Goal: Obtain resource: Obtain resource

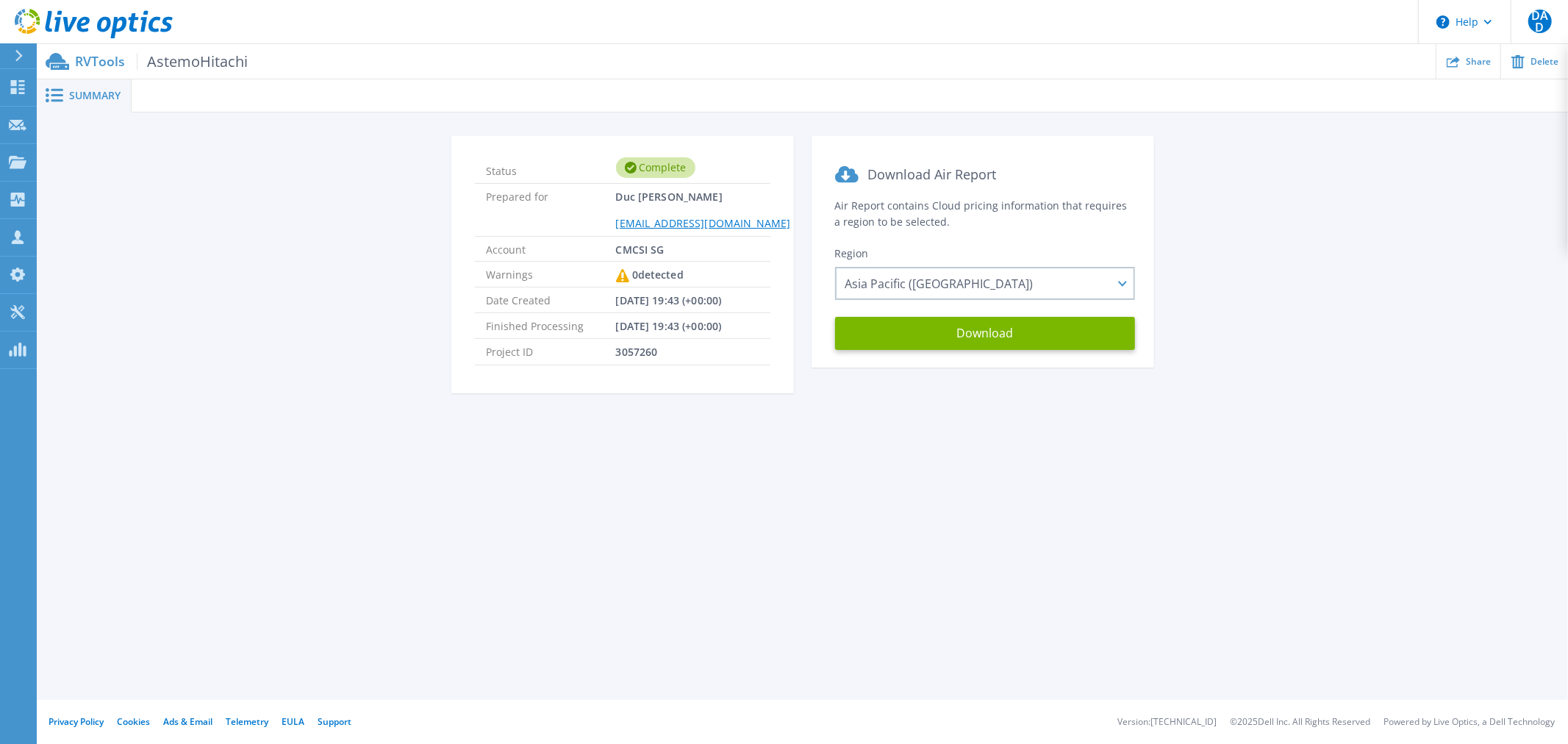
click at [97, 59] on p "RVTools AstemoHitachi" at bounding box center [161, 61] width 173 height 17
click at [99, 23] on icon at bounding box center [104, 25] width 14 height 16
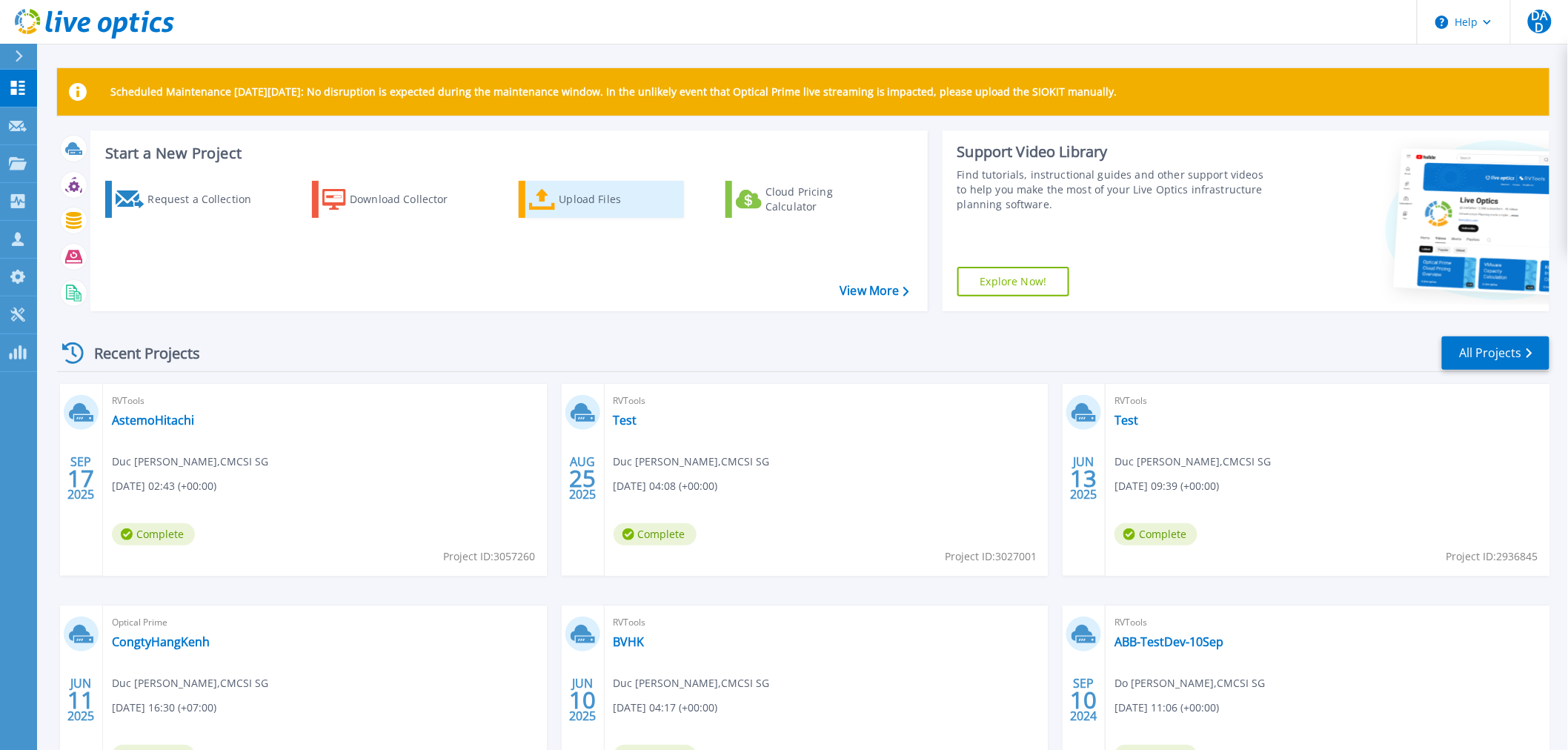
click at [598, 187] on div "Upload Files" at bounding box center [618, 200] width 118 height 30
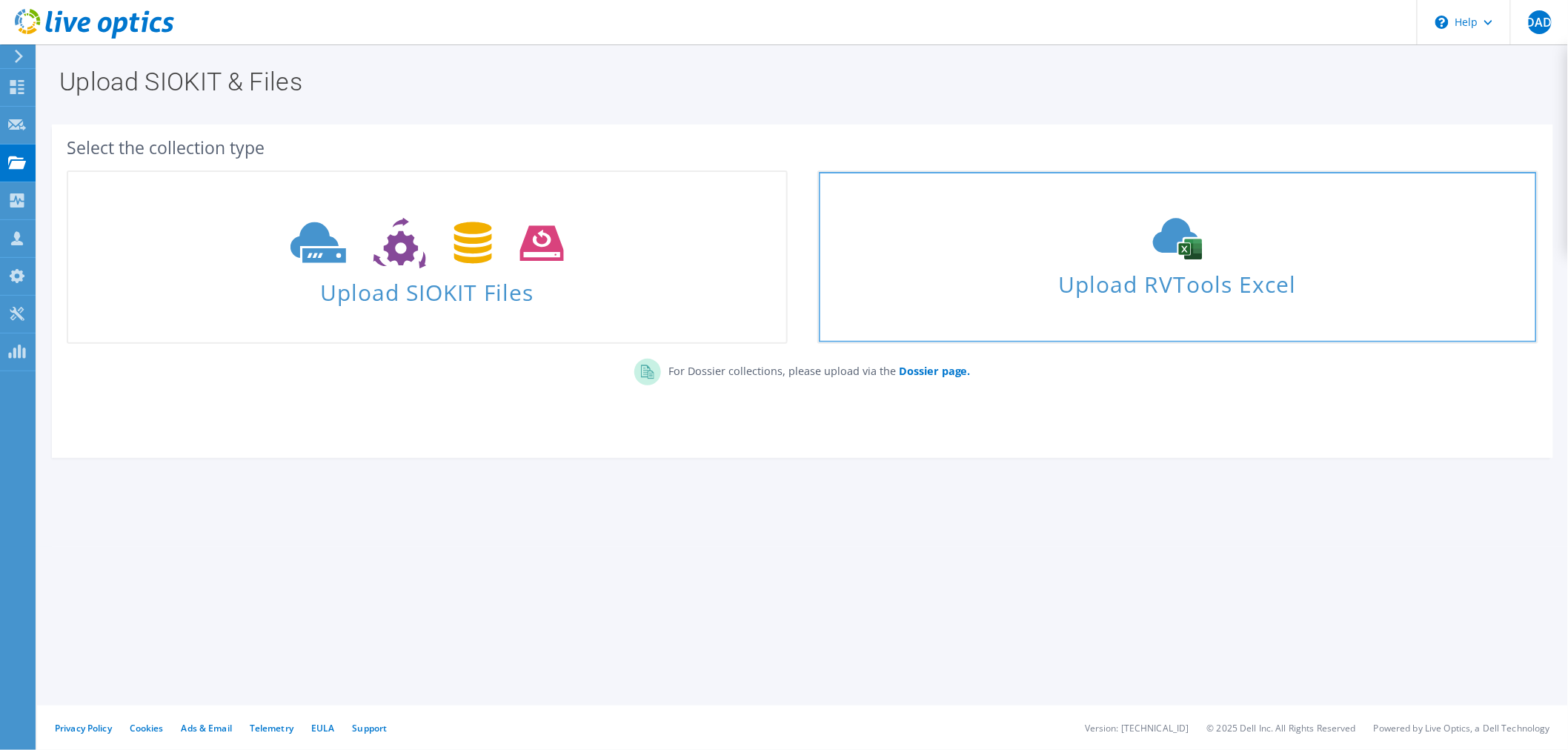
click at [1097, 244] on icon at bounding box center [1177, 239] width 222 height 41
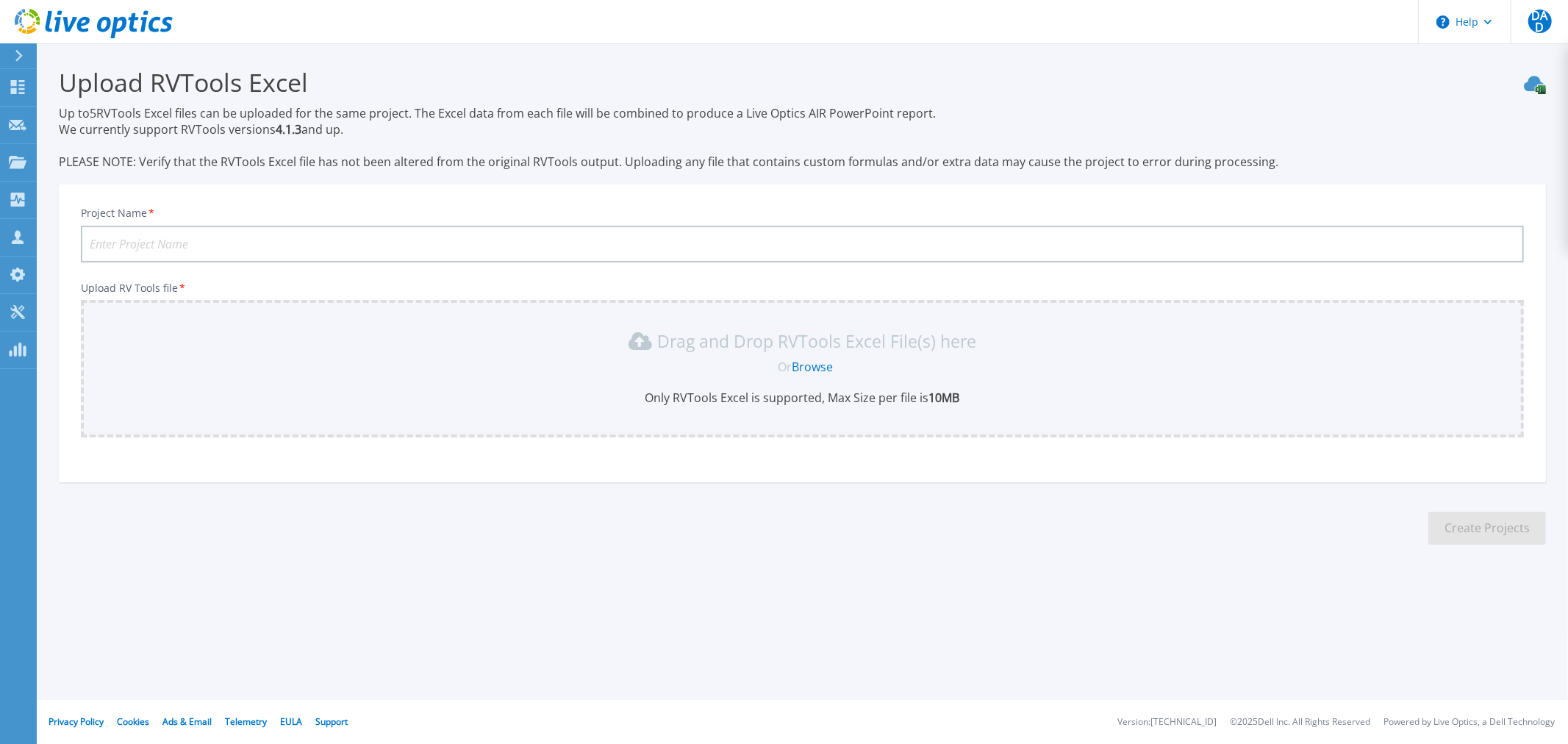
click at [818, 364] on link "Browse" at bounding box center [812, 367] width 41 height 16
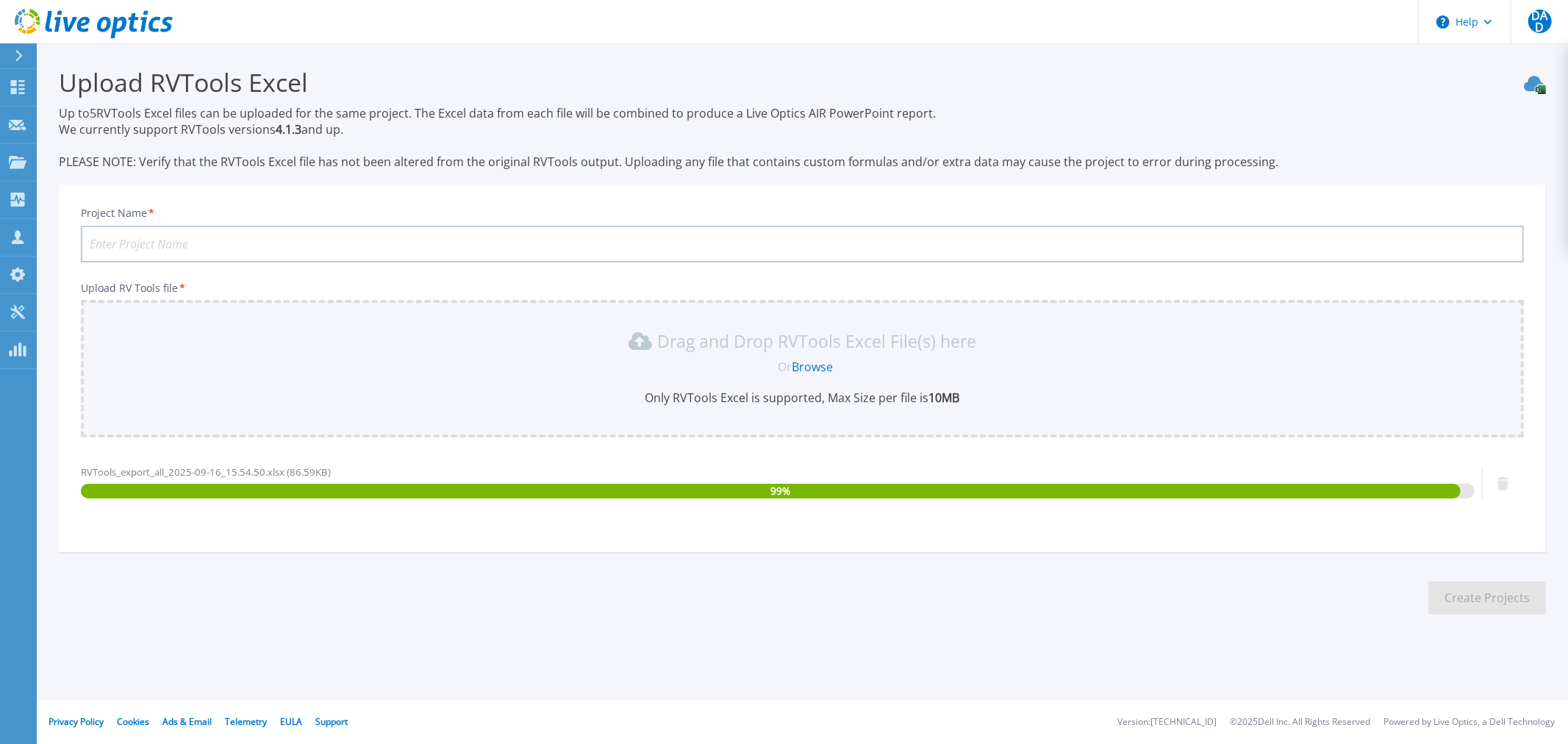
click at [235, 243] on input "Project Name *" at bounding box center [802, 244] width 1443 height 37
type input "vSAN Astemo"
click at [1453, 600] on button "Create Projects" at bounding box center [1487, 598] width 118 height 33
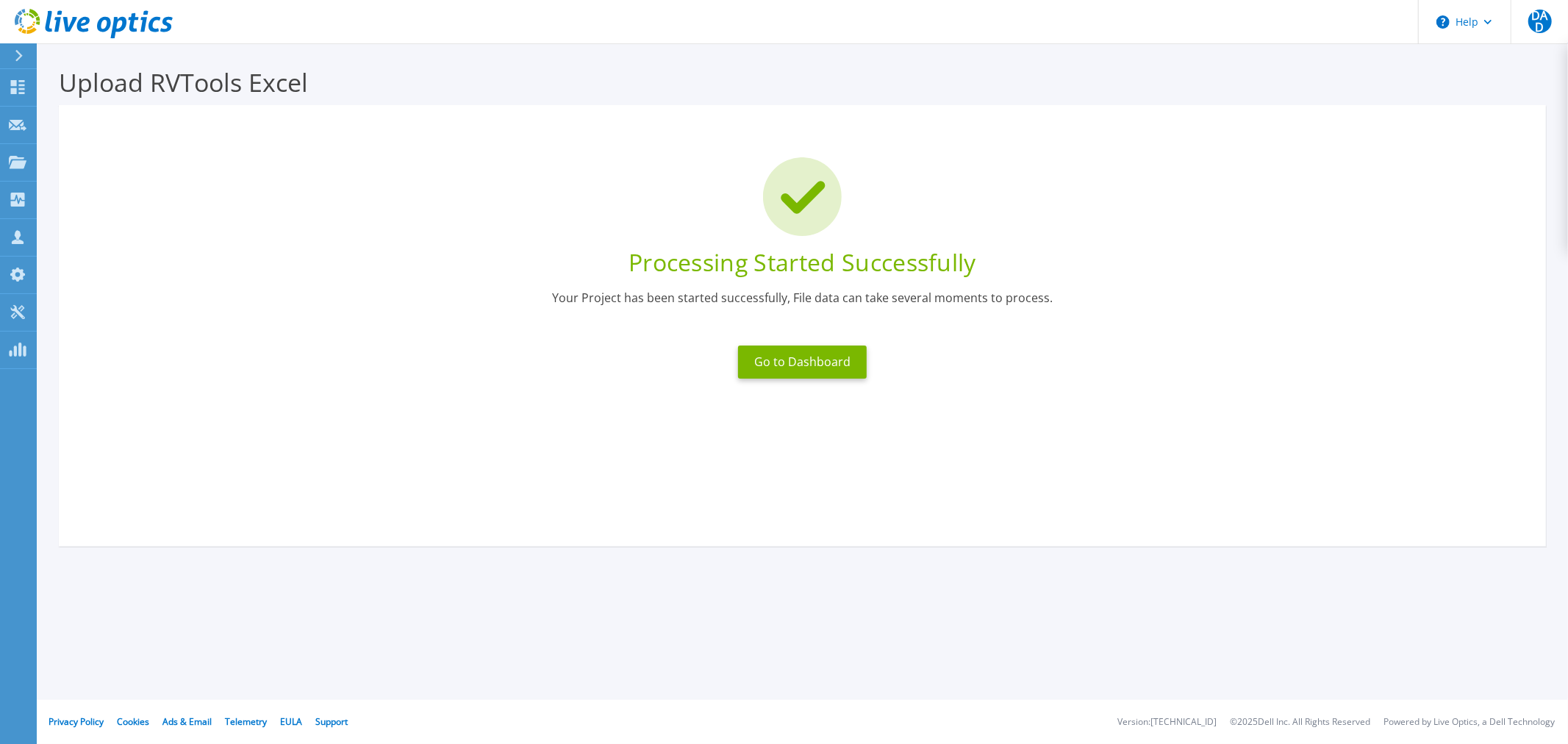
click at [108, 35] on icon at bounding box center [94, 24] width 158 height 30
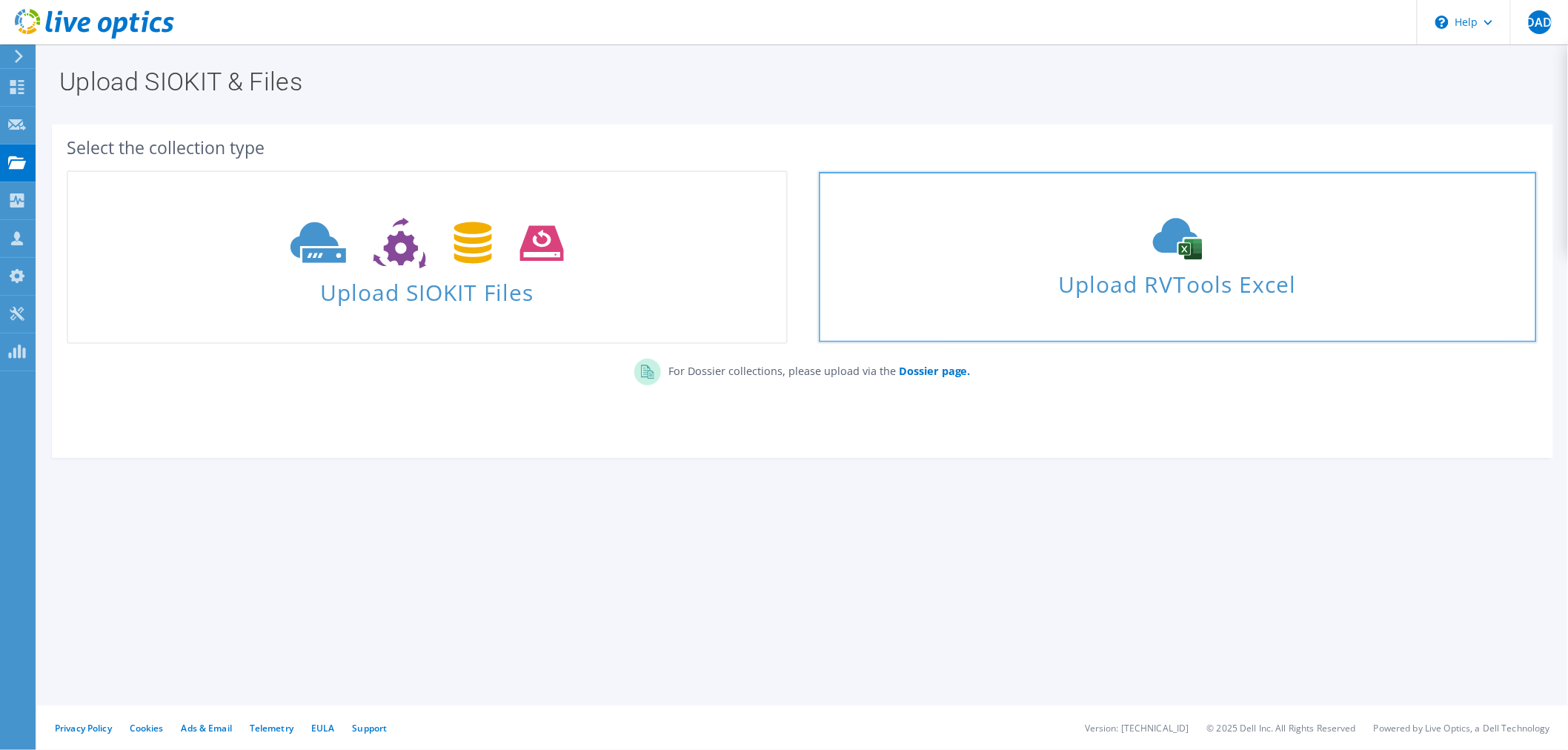
click at [1037, 267] on span "Upload RVTools Excel" at bounding box center [1177, 280] width 718 height 31
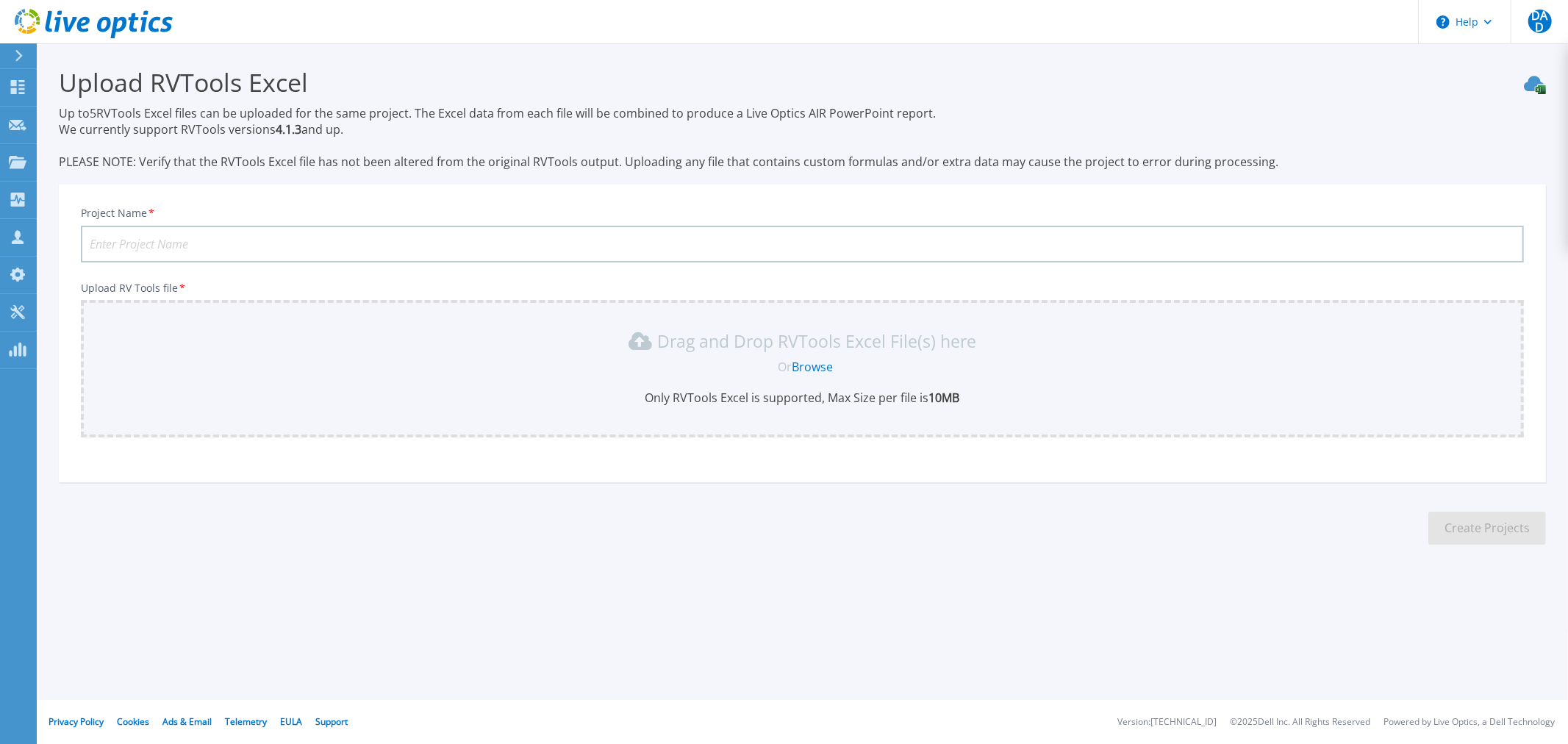
click at [512, 252] on input "Project Name *" at bounding box center [802, 244] width 1443 height 37
type input "Standalone Astemo"
click at [798, 368] on link "Browse" at bounding box center [812, 367] width 41 height 16
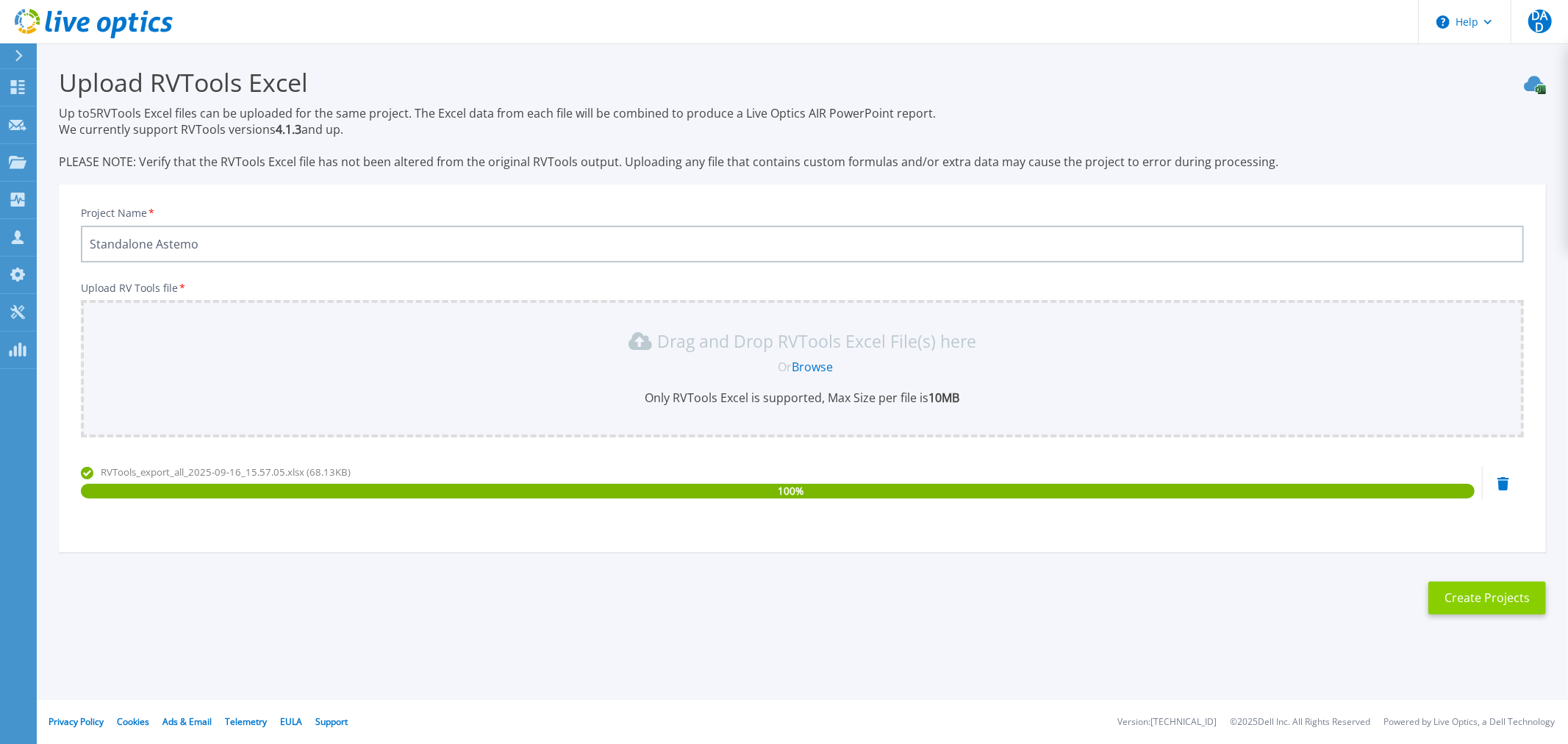
click at [1459, 600] on button "Create Projects" at bounding box center [1487, 598] width 118 height 33
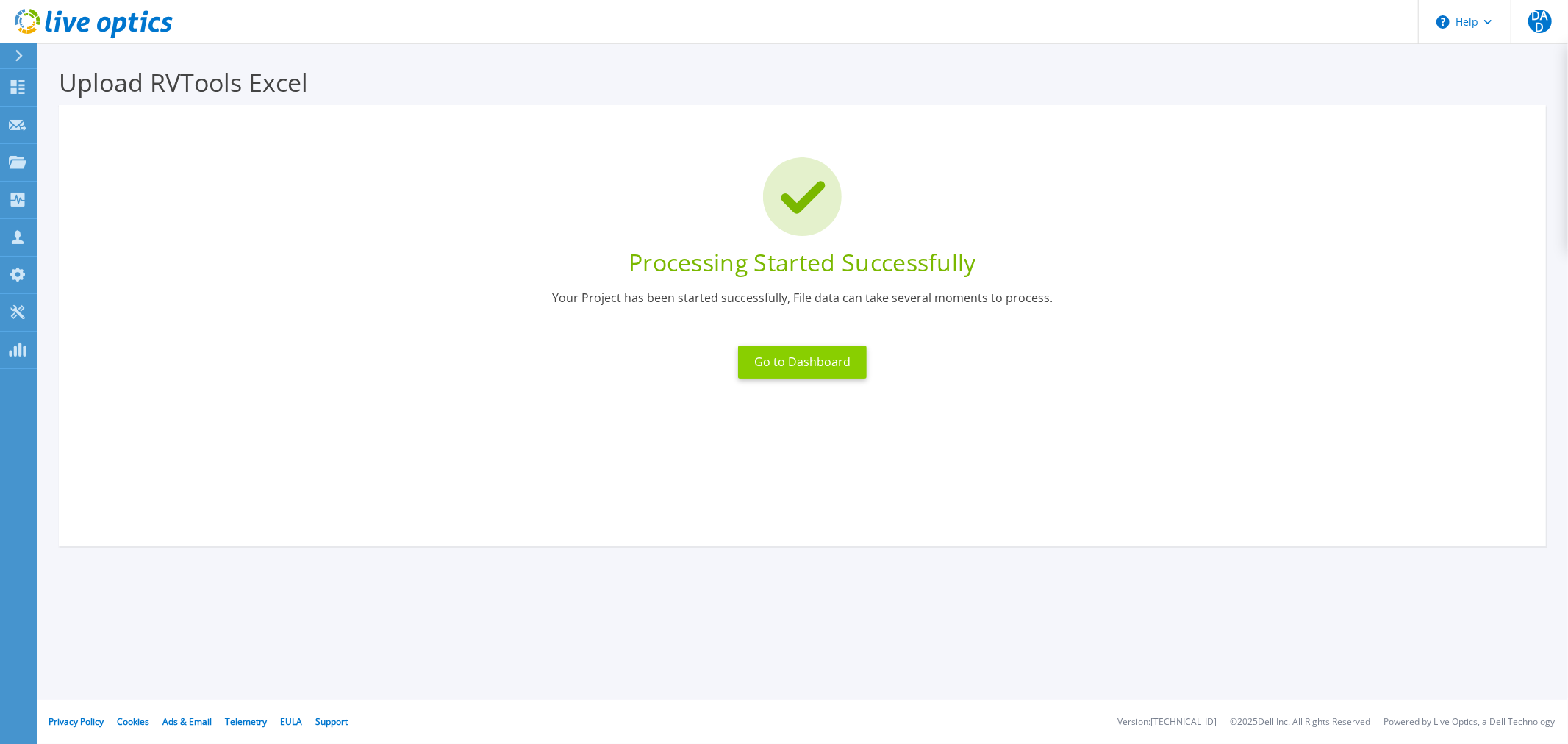
click at [790, 375] on button "Go to Dashboard" at bounding box center [802, 362] width 129 height 33
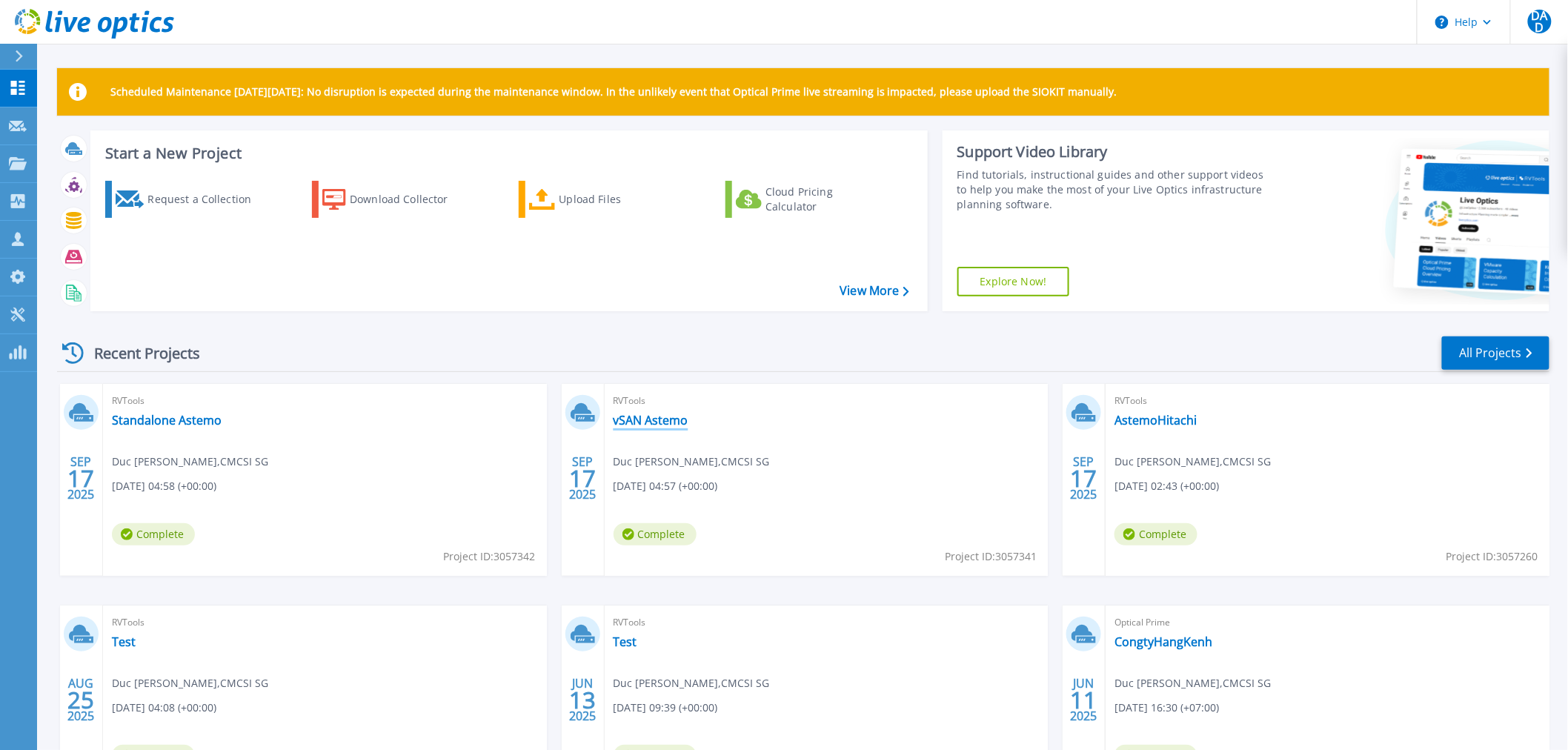
click at [654, 417] on link "vSAN Astemo" at bounding box center [651, 420] width 75 height 15
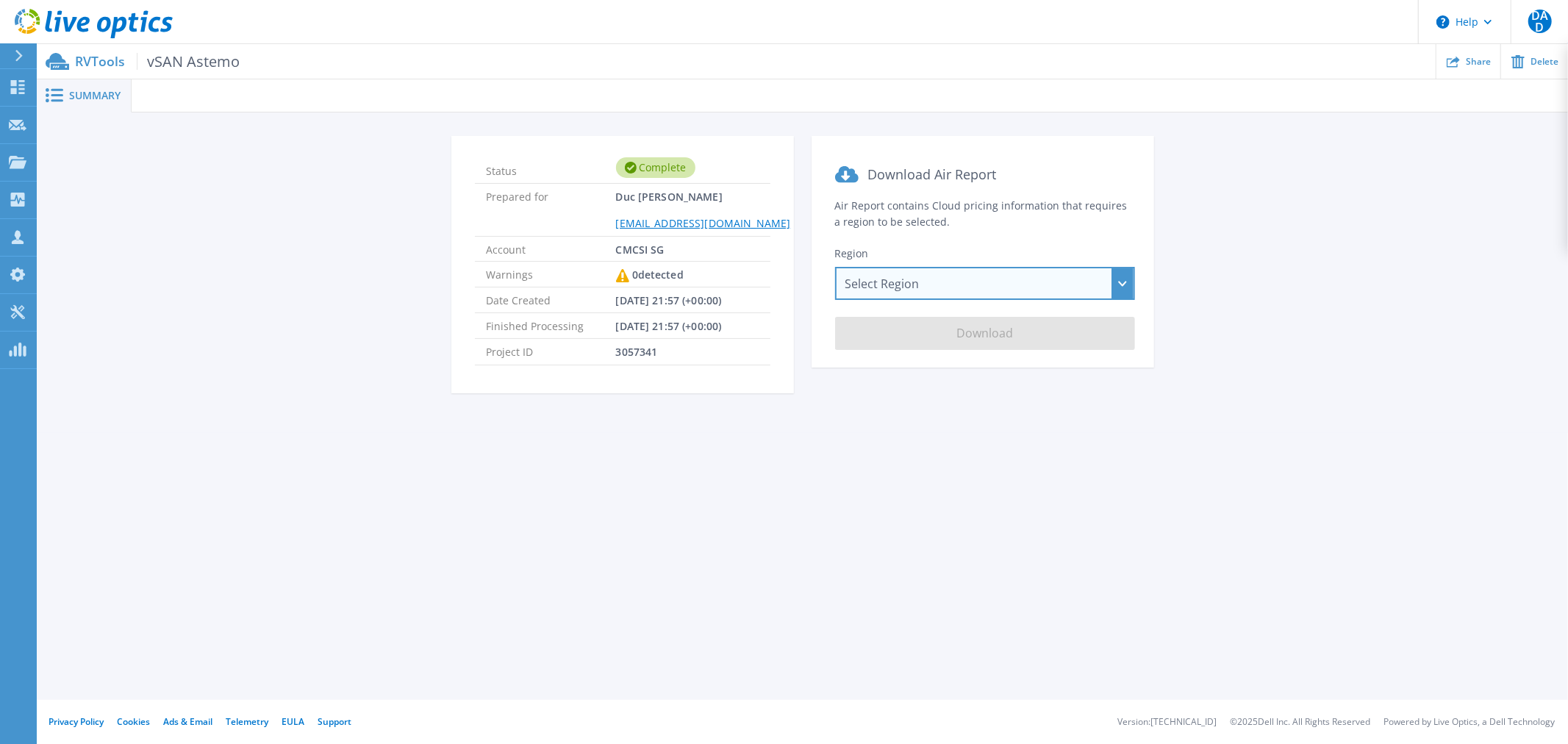
click at [960, 291] on div "Select Region [GEOGRAPHIC_DATA] ([GEOGRAPHIC_DATA]) [GEOGRAPHIC_DATA] ([GEOGRAP…" at bounding box center [985, 284] width 300 height 33
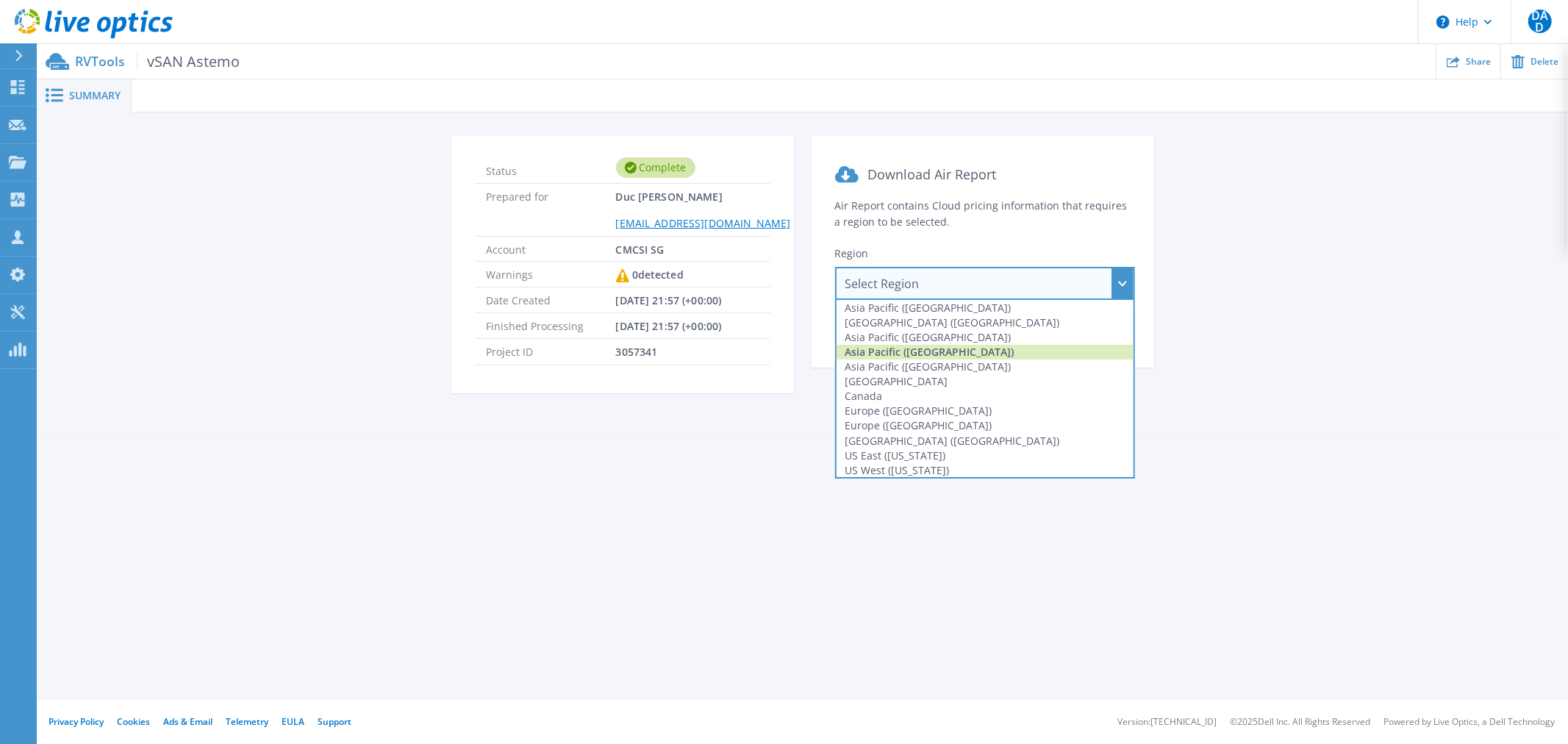
click at [945, 347] on div "Asia Pacific ([GEOGRAPHIC_DATA])" at bounding box center [985, 353] width 297 height 15
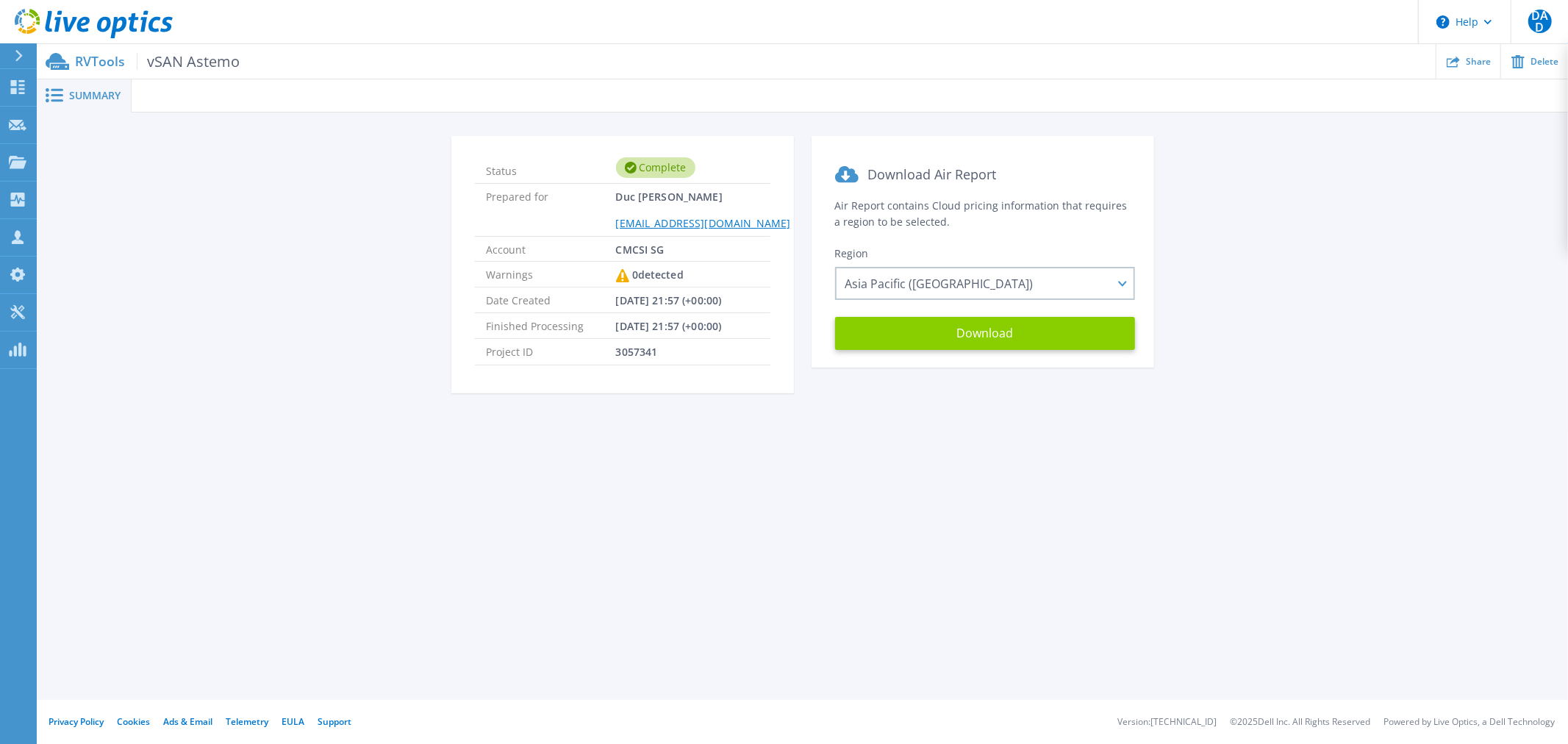
click at [949, 335] on button "Download" at bounding box center [985, 334] width 300 height 33
click at [108, 67] on p "RVTools vSAN Astemo" at bounding box center [157, 61] width 164 height 17
click at [113, 28] on icon at bounding box center [118, 28] width 16 height 21
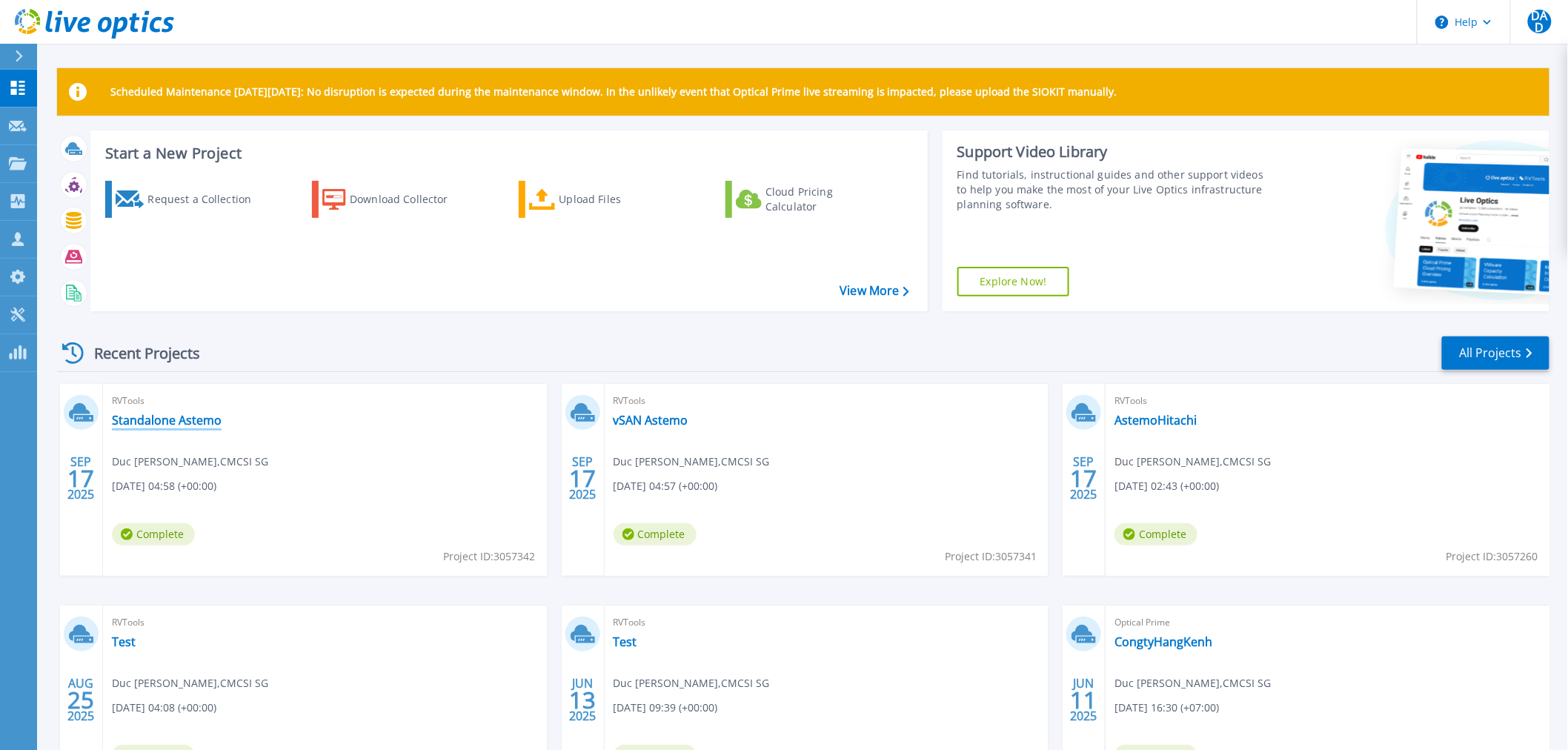
click at [165, 419] on link "Standalone Astemo" at bounding box center [166, 420] width 109 height 15
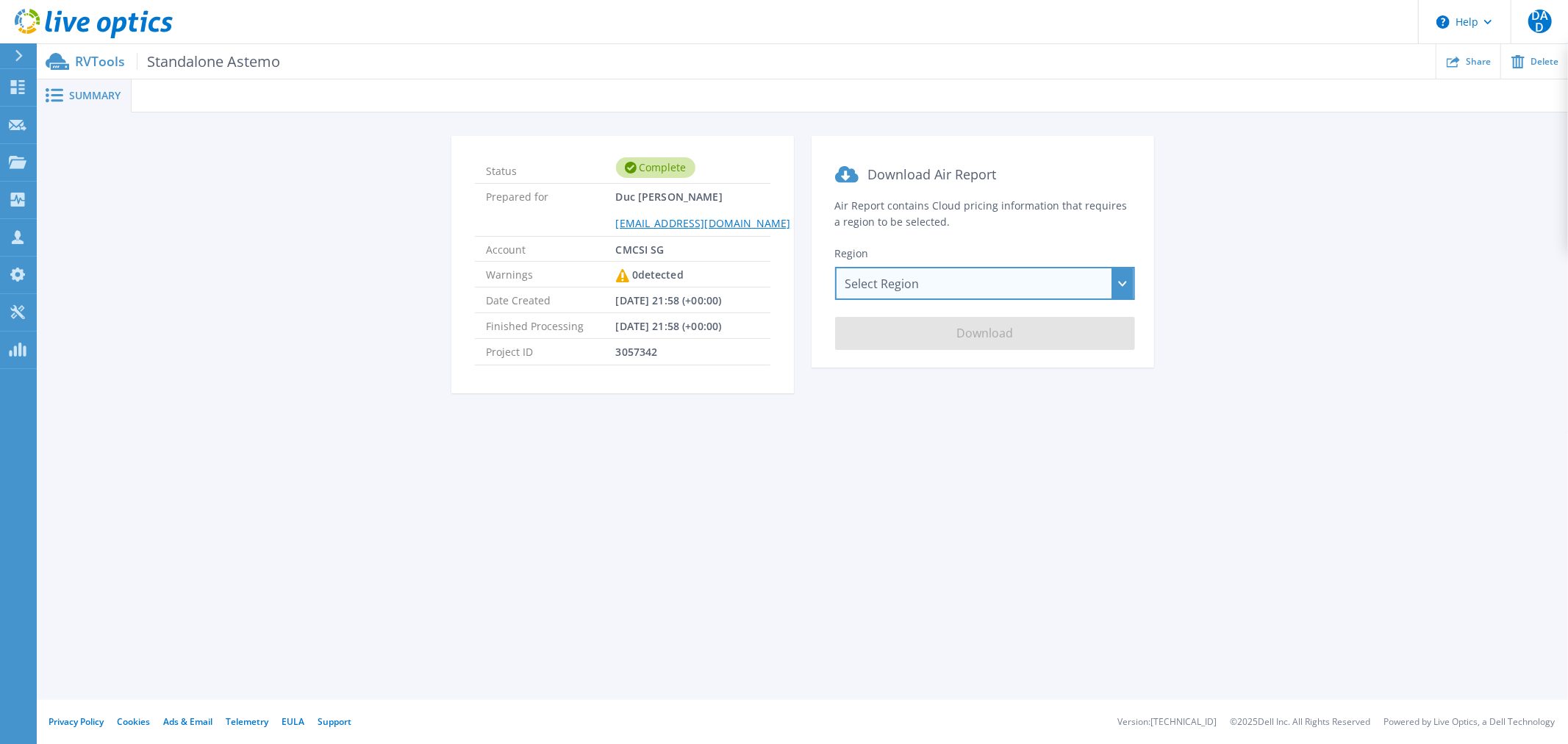
click at [890, 298] on div "Select Region [GEOGRAPHIC_DATA] ([GEOGRAPHIC_DATA]) [GEOGRAPHIC_DATA] ([GEOGRAP…" at bounding box center [985, 284] width 300 height 33
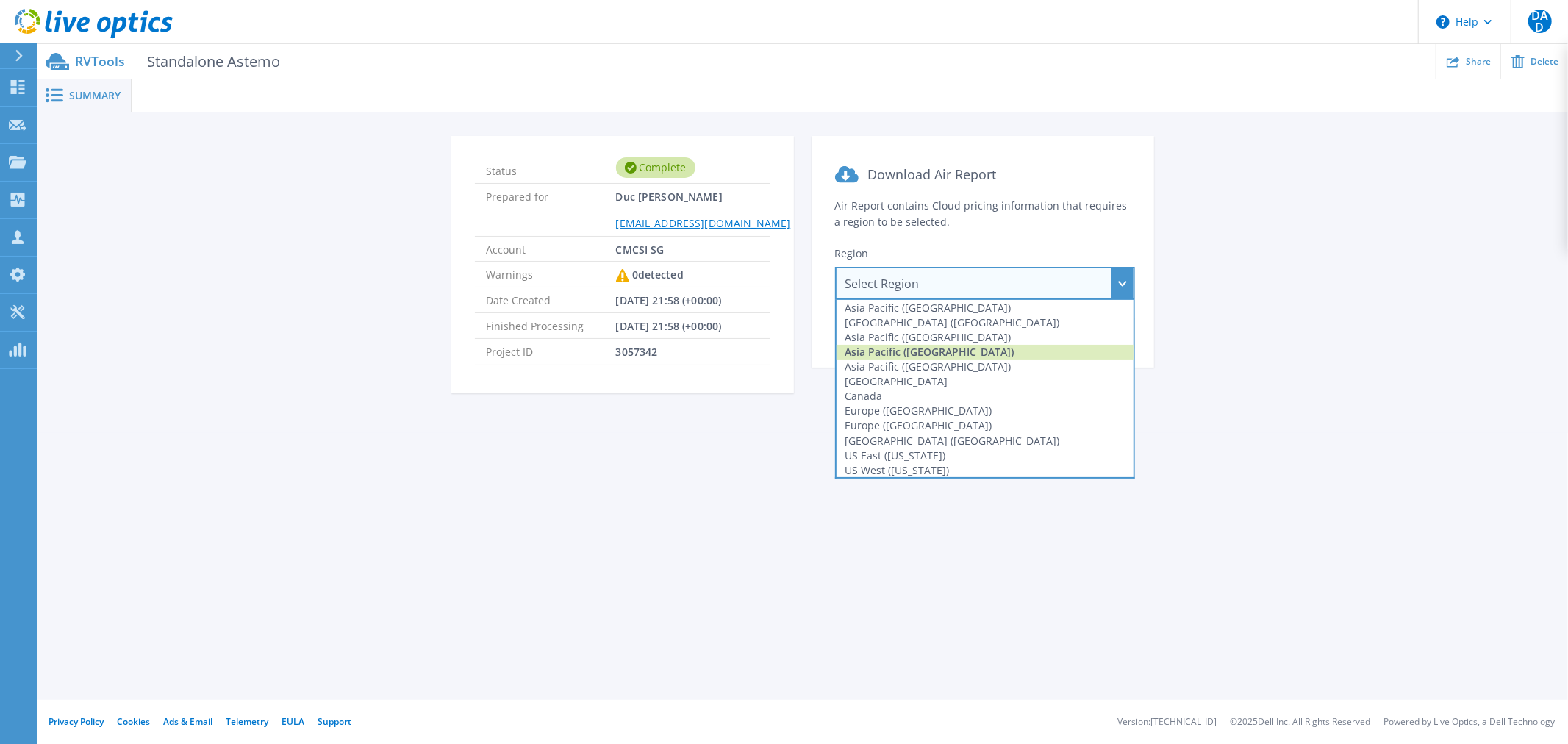
click at [897, 345] on div "Asia Pacific ([GEOGRAPHIC_DATA])" at bounding box center [985, 353] width 297 height 15
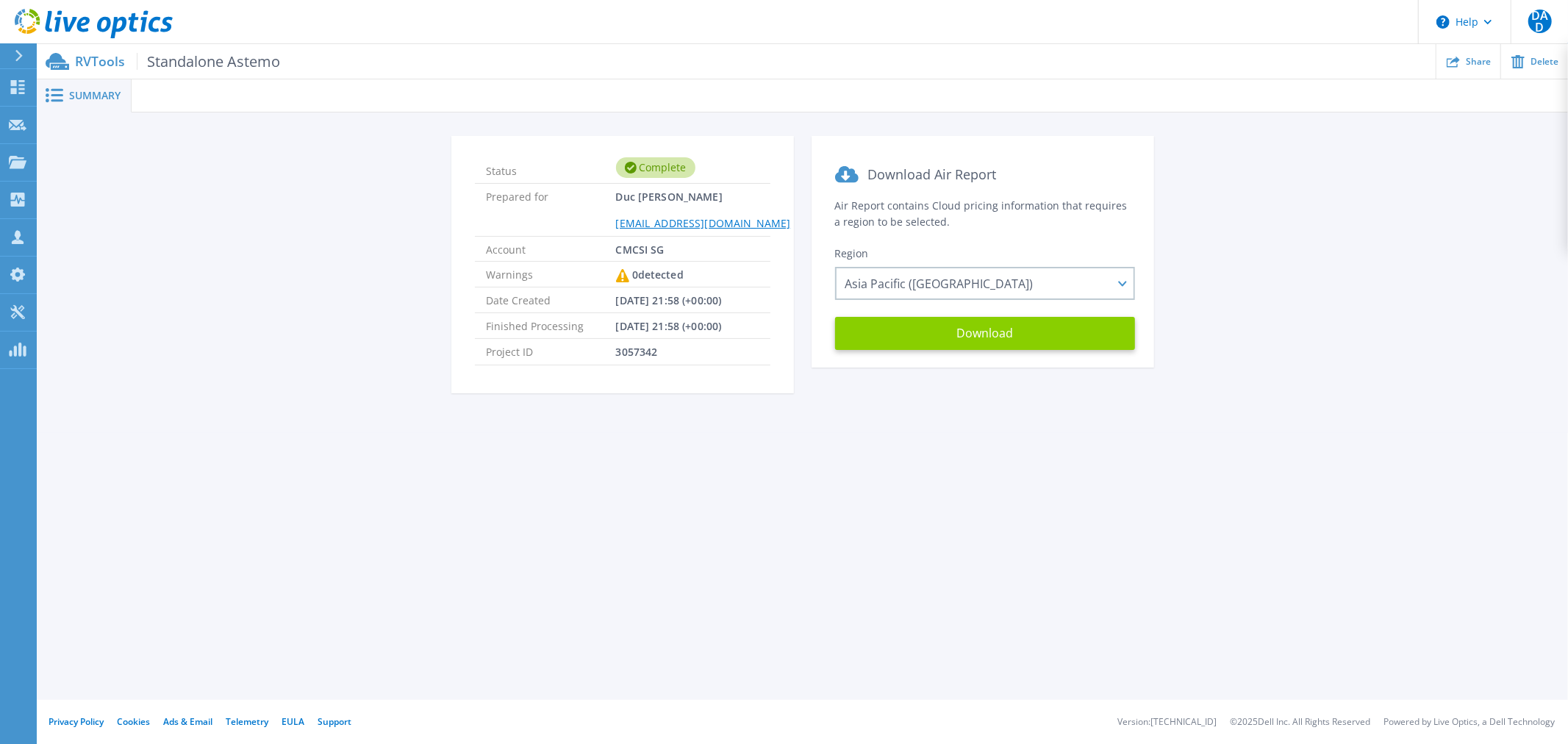
click at [903, 335] on button "Download" at bounding box center [985, 334] width 300 height 33
